Goal: Task Accomplishment & Management: Manage account settings

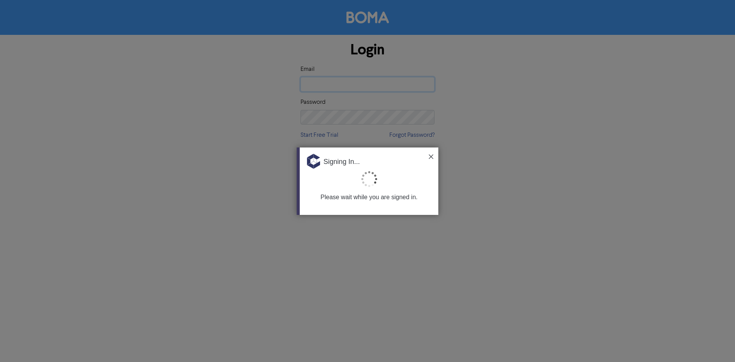
type input "[EMAIL_ADDRESS][DOMAIN_NAME]"
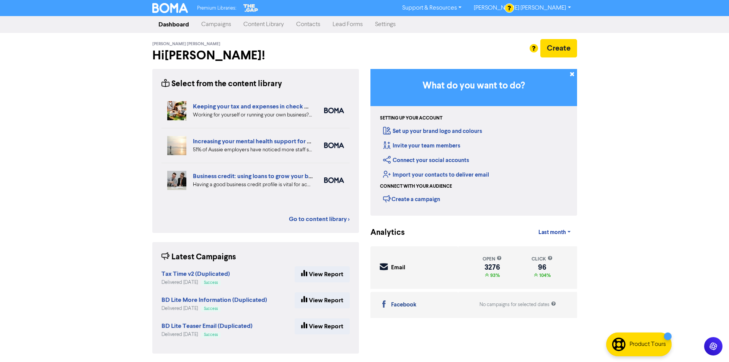
click at [225, 23] on link "Campaigns" at bounding box center [216, 24] width 42 height 15
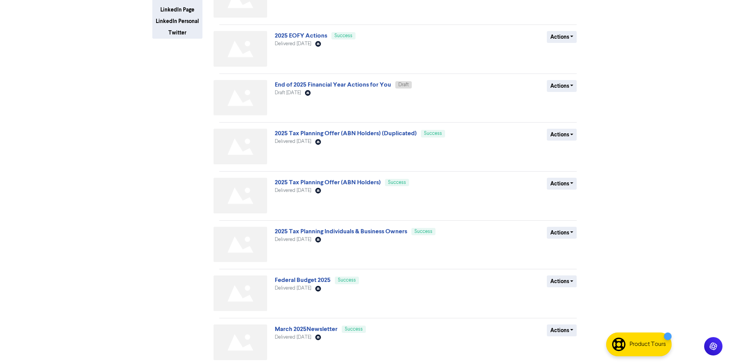
scroll to position [210, 0]
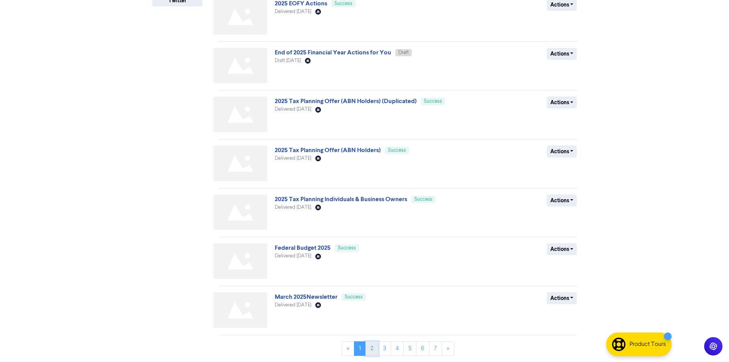
click at [366, 348] on link "2" at bounding box center [371, 348] width 13 height 15
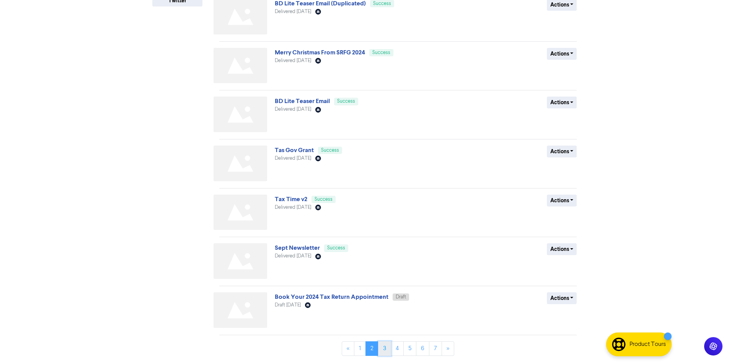
click at [385, 347] on link "3" at bounding box center [384, 348] width 13 height 15
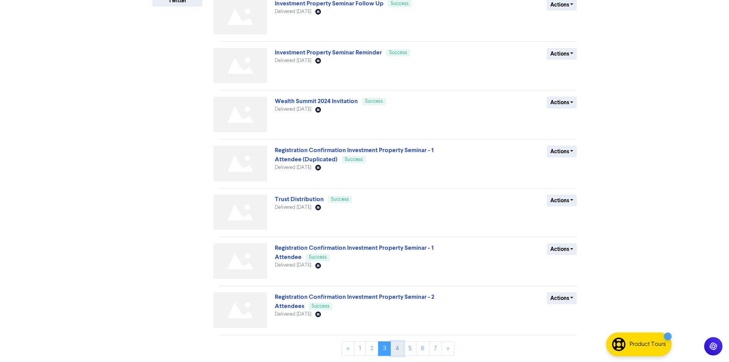
click at [393, 347] on link "4" at bounding box center [397, 348] width 13 height 15
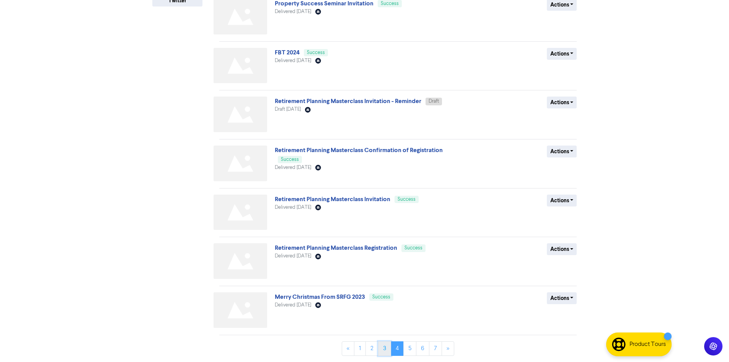
click at [385, 348] on link "3" at bounding box center [384, 348] width 13 height 15
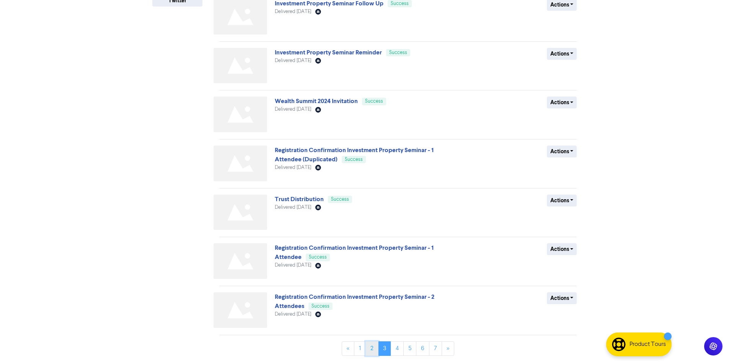
click at [372, 346] on link "2" at bounding box center [371, 348] width 13 height 15
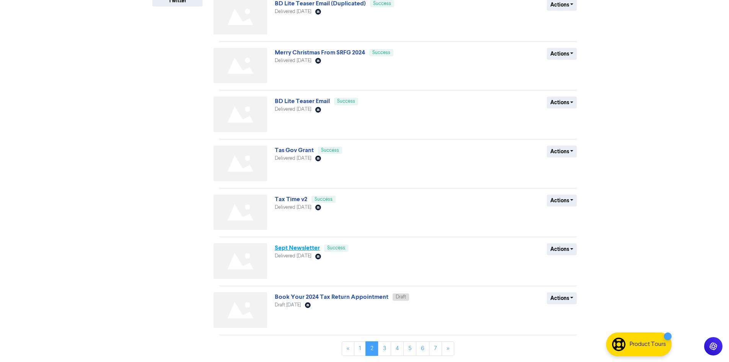
click at [292, 248] on link "Sept Newsletter" at bounding box center [297, 248] width 45 height 8
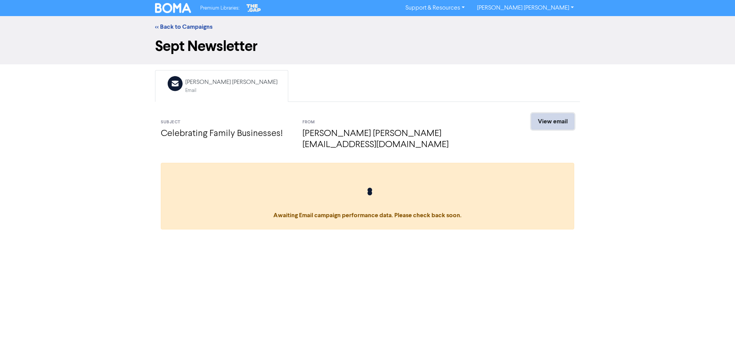
click at [546, 121] on link "View email" at bounding box center [552, 121] width 43 height 16
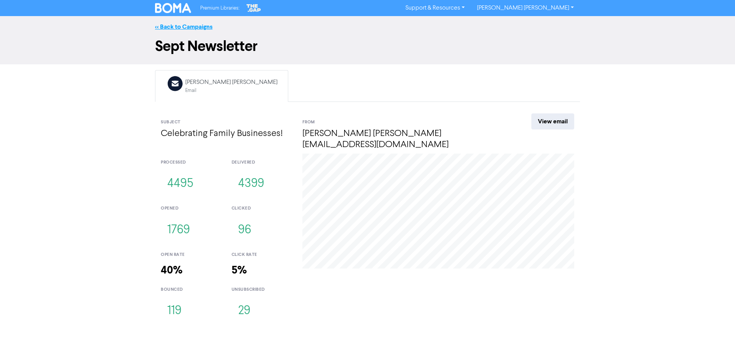
click at [165, 26] on link "<< Back to Campaigns" at bounding box center [183, 27] width 57 height 8
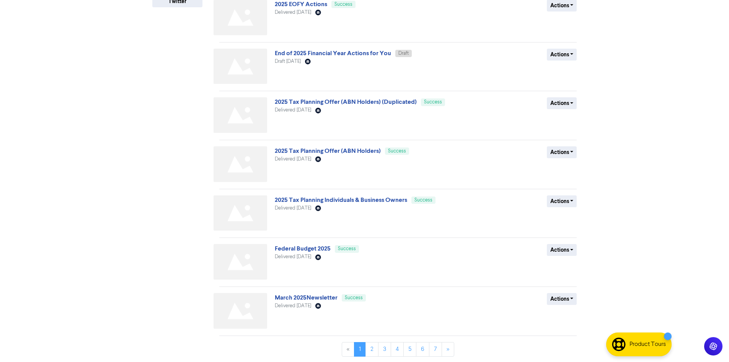
scroll to position [210, 0]
click at [375, 350] on link "2" at bounding box center [371, 348] width 13 height 15
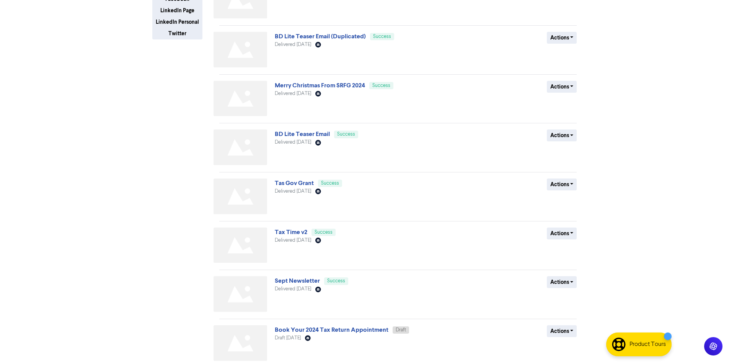
scroll to position [191, 0]
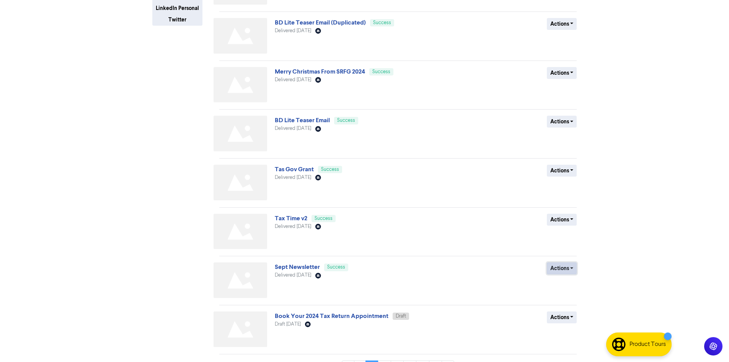
click at [556, 267] on button "Actions" at bounding box center [562, 268] width 30 height 12
click at [558, 282] on button "Duplicate" at bounding box center [577, 284] width 60 height 12
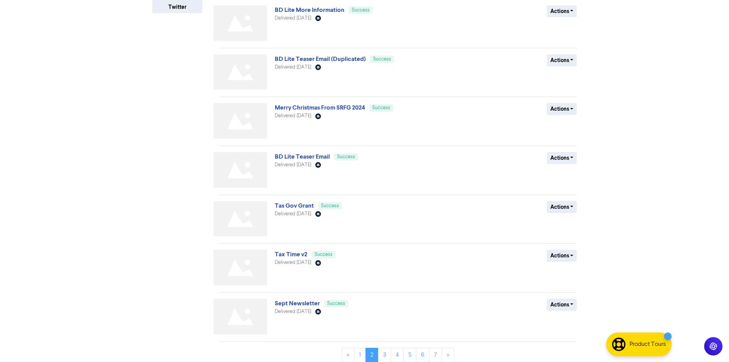
scroll to position [210, 0]
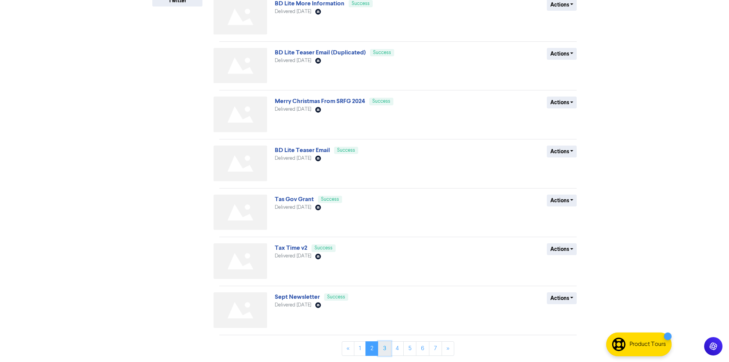
click at [384, 352] on link "3" at bounding box center [384, 348] width 13 height 15
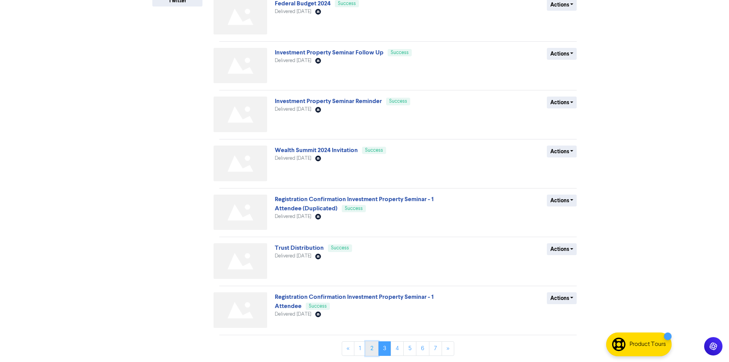
click at [374, 350] on link "2" at bounding box center [371, 348] width 13 height 15
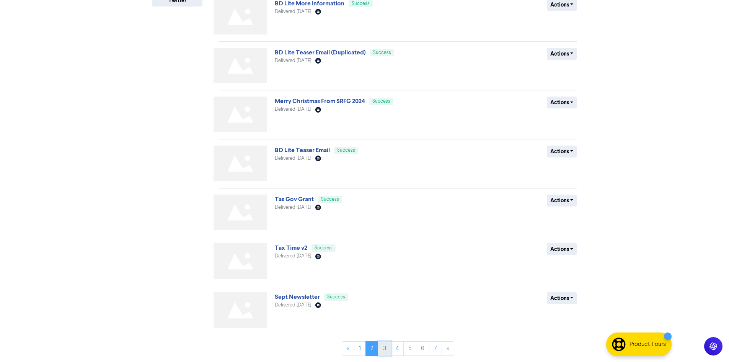
click at [384, 345] on link "3" at bounding box center [384, 348] width 13 height 15
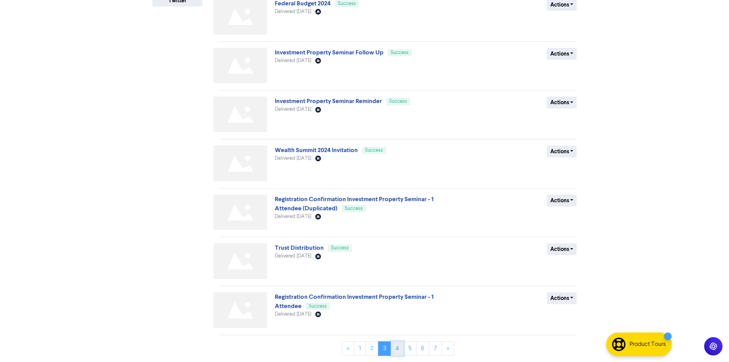
click at [393, 348] on link "4" at bounding box center [397, 348] width 13 height 15
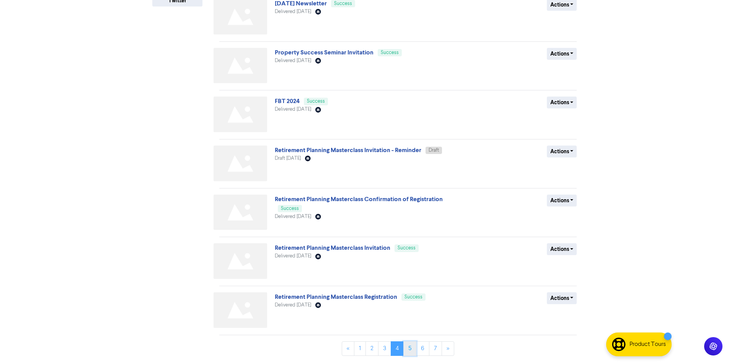
click at [408, 348] on link "5" at bounding box center [409, 348] width 13 height 15
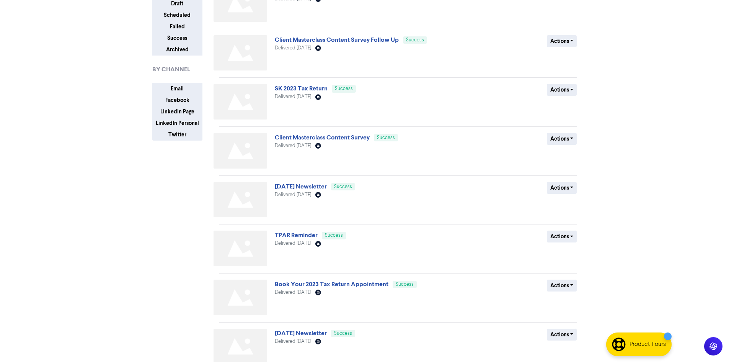
scroll to position [0, 0]
